Goal: Task Accomplishment & Management: Complete application form

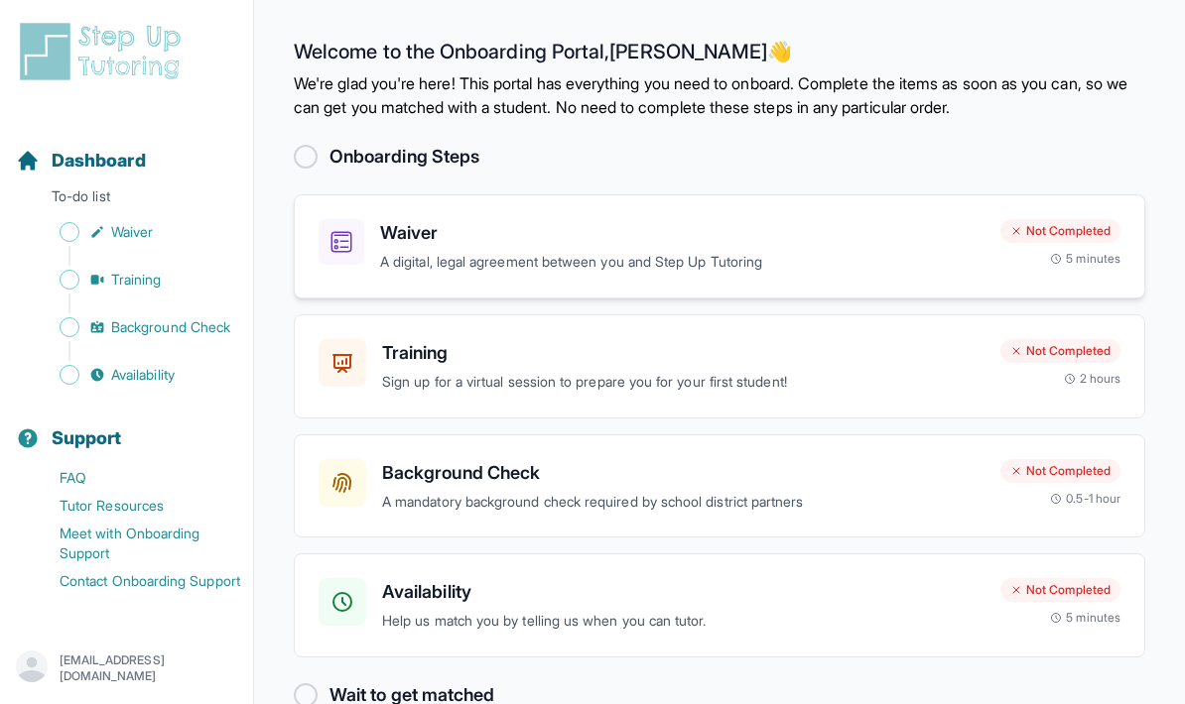
click at [664, 267] on p "A digital, legal agreement between you and Step Up Tutoring" at bounding box center [682, 262] width 604 height 23
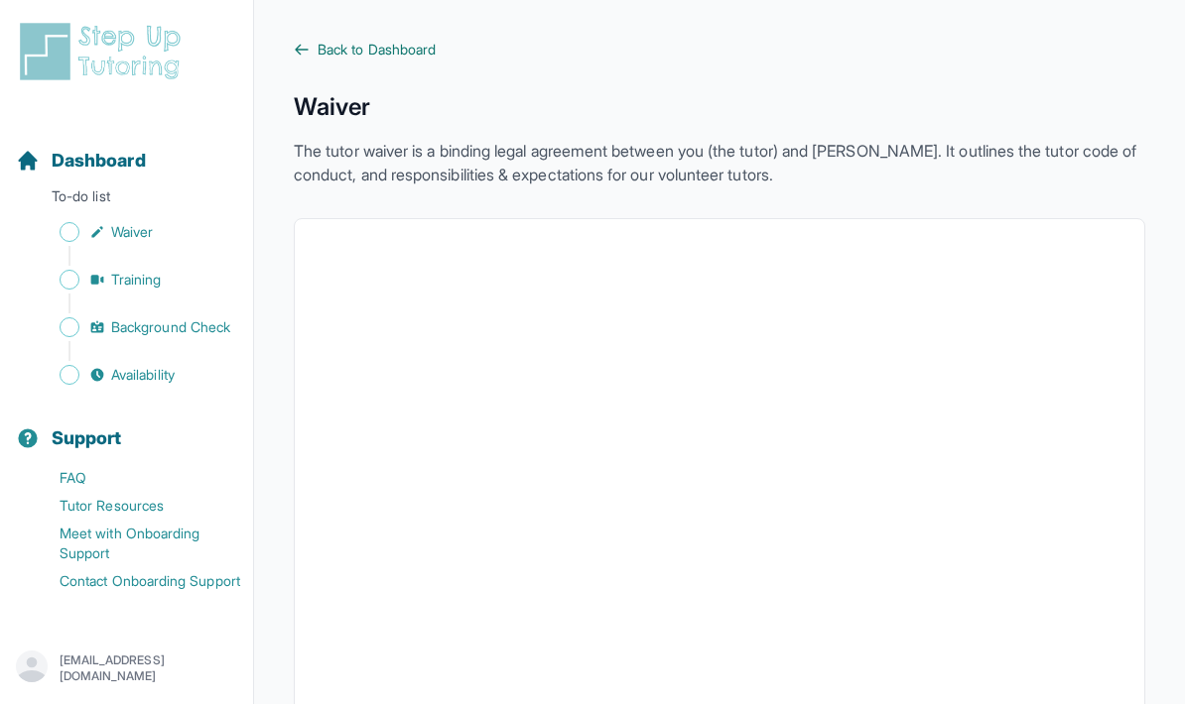
click at [337, 54] on span "Back to Dashboard" at bounding box center [376, 50] width 118 height 20
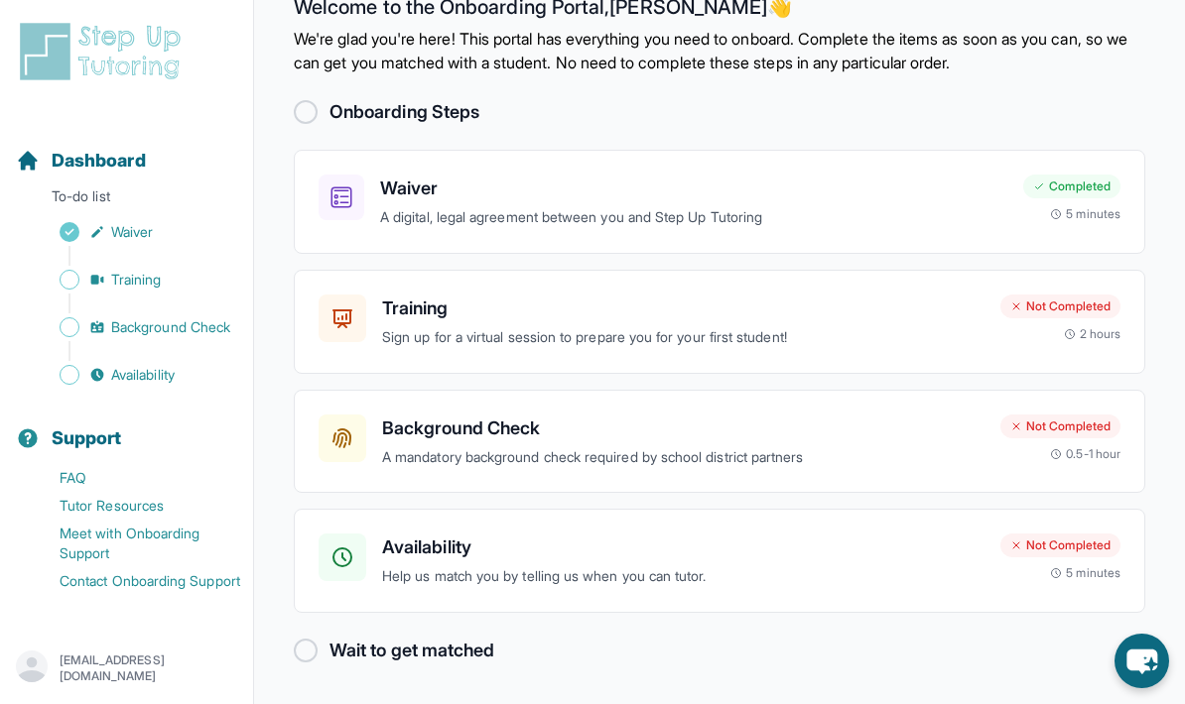
scroll to position [79, 0]
click at [1033, 547] on div "Availability Help us match you by telling us when you can tutor. Not Completed …" at bounding box center [719, 561] width 802 height 55
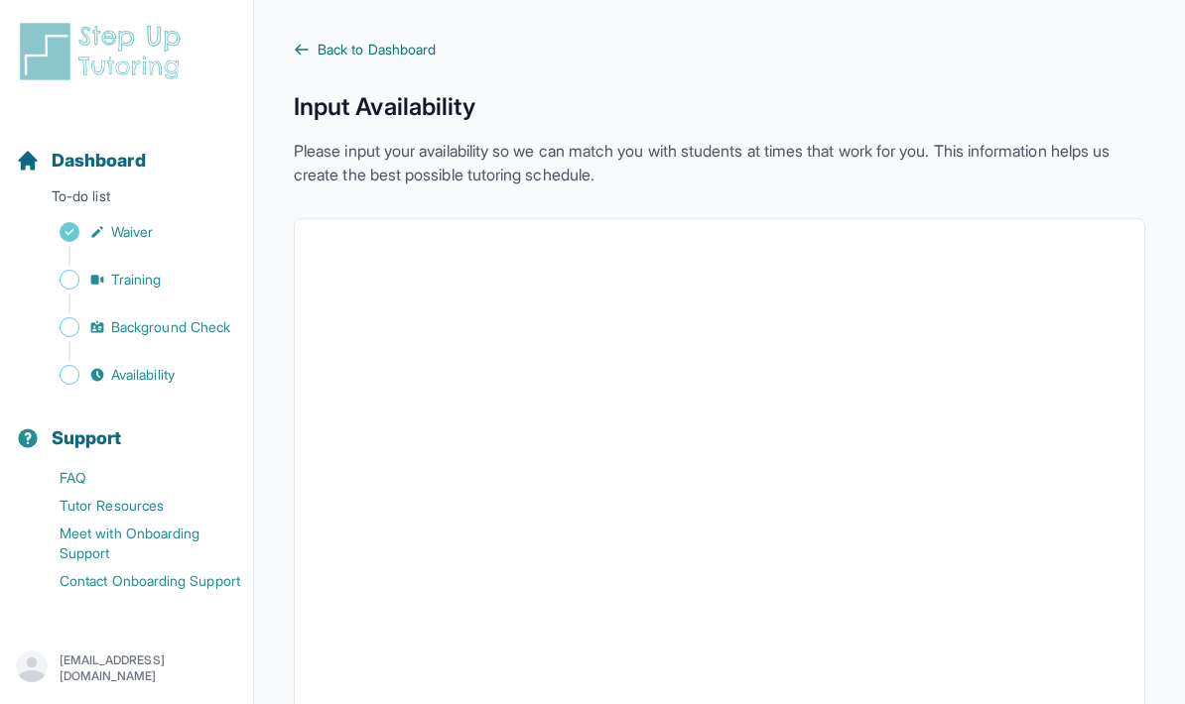
click at [333, 53] on span "Back to Dashboard" at bounding box center [376, 50] width 118 height 20
